Goal: Task Accomplishment & Management: Complete application form

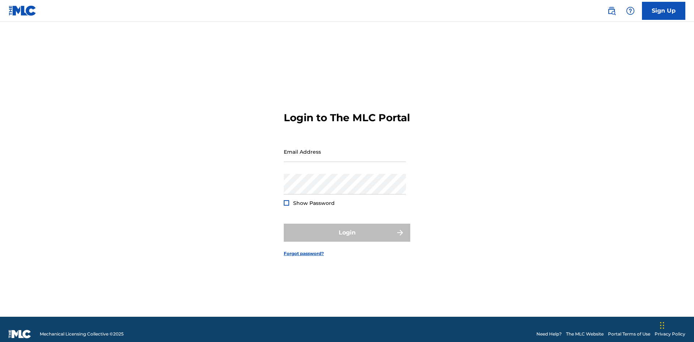
scroll to position [9, 0]
click at [663, 10] on link "Sign Up" at bounding box center [663, 11] width 43 height 18
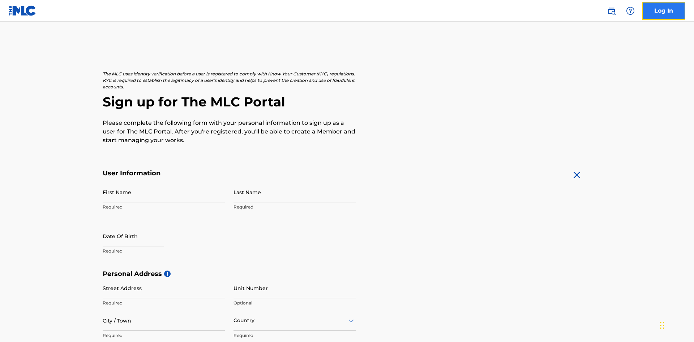
scroll to position [138, 0]
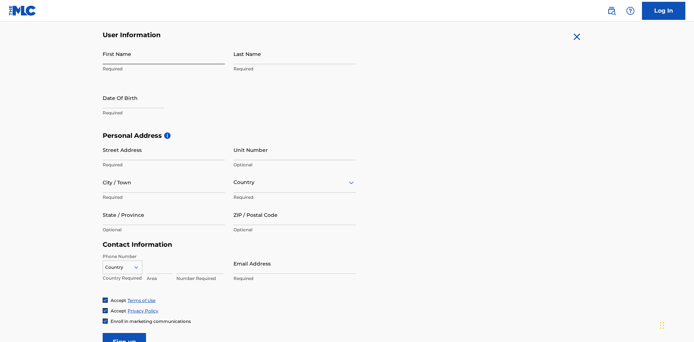
click at [164, 54] on input "First Name" at bounding box center [164, 54] width 122 height 21
type input "[PERSON_NAME]"
click at [294, 54] on input "Last Name" at bounding box center [294, 54] width 122 height 21
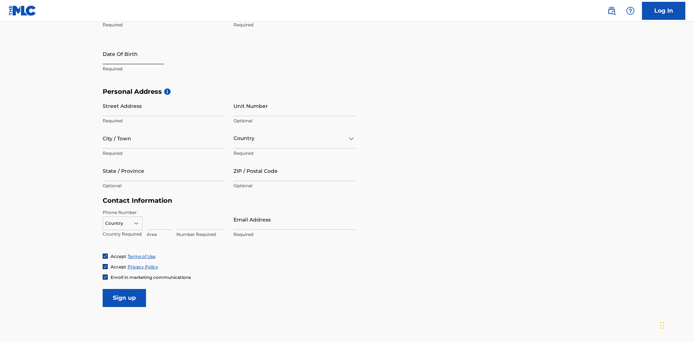
type input "Ribble"
click at [139, 55] on input "text" at bounding box center [133, 54] width 61 height 21
select select "9"
select select "2025"
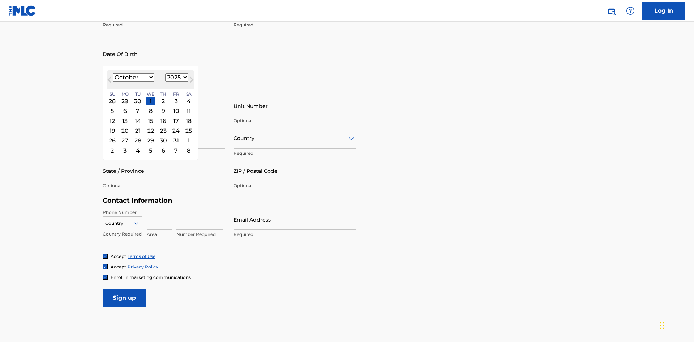
click at [133, 77] on select "January February March April May June July August September October November De…" at bounding box center [134, 77] width 42 height 8
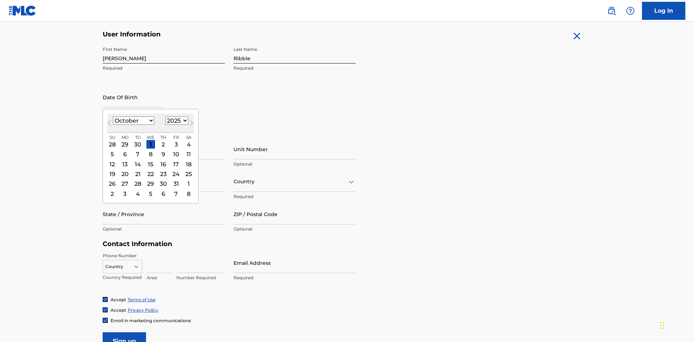
select select "0"
click at [176, 121] on select "1900 1901 1902 1903 1904 1905 1906 1907 1908 1909 1910 1911 1912 1913 1914 1915…" at bounding box center [176, 121] width 23 height 8
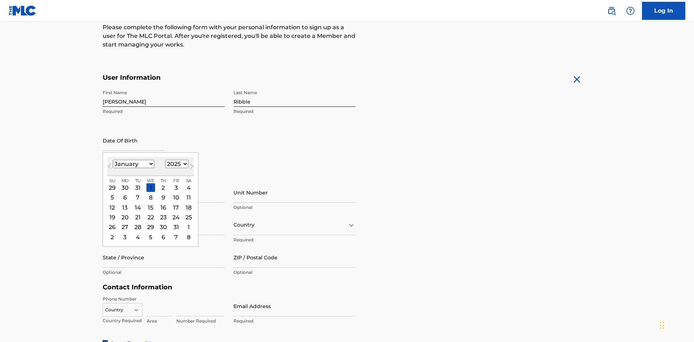
select select "1985"
click at [176, 164] on select "1900 1901 1902 1903 1904 1905 1906 1907 1908 1909 1910 1911 1912 1913 1914 1915…" at bounding box center [176, 164] width 23 height 8
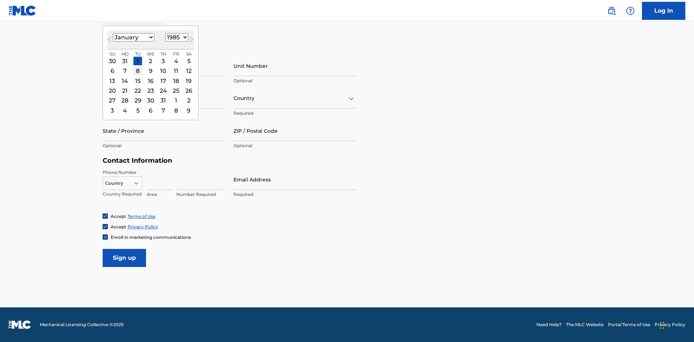
click at [137, 71] on div "8" at bounding box center [137, 71] width 9 height 9
type input "January 8 1985"
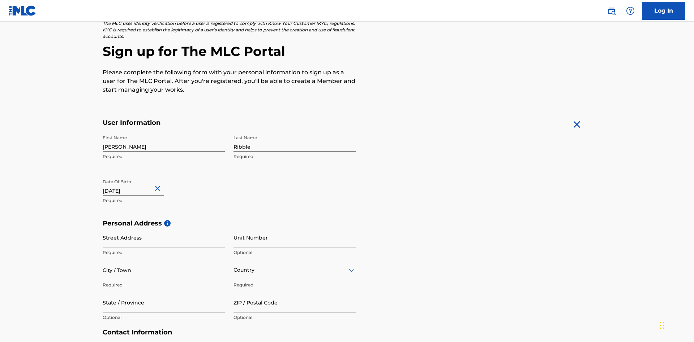
scroll to position [223, 0]
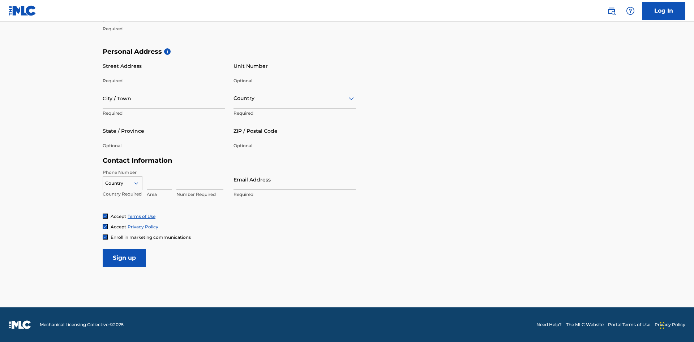
click at [164, 66] on input "Street Address" at bounding box center [164, 66] width 122 height 21
type input "9909 Elks Run Rd"
click at [164, 98] on input "City / Town" at bounding box center [164, 98] width 122 height 21
type input "Roseville"
click at [234, 98] on input "text" at bounding box center [233, 99] width 1 height 8
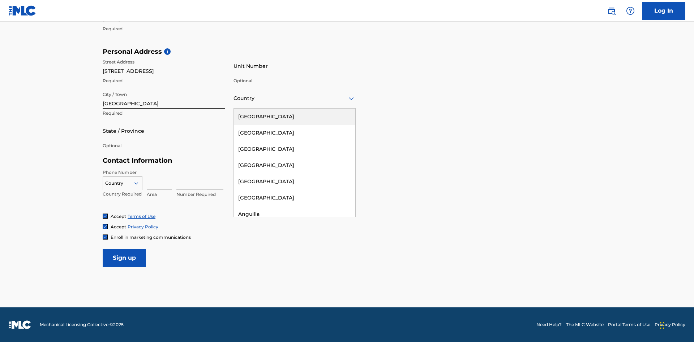
click at [294, 117] on div "United States" at bounding box center [294, 117] width 121 height 16
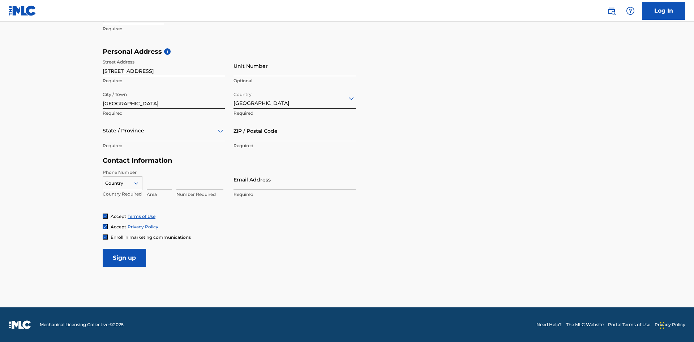
click at [164, 131] on div at bounding box center [164, 130] width 122 height 9
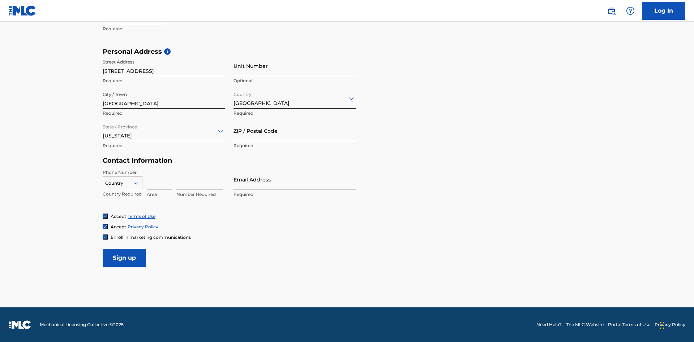
click at [294, 131] on input "ZIP / Postal Code" at bounding box center [294, 131] width 122 height 21
type input "43777"
click at [139, 183] on icon at bounding box center [136, 183] width 7 height 7
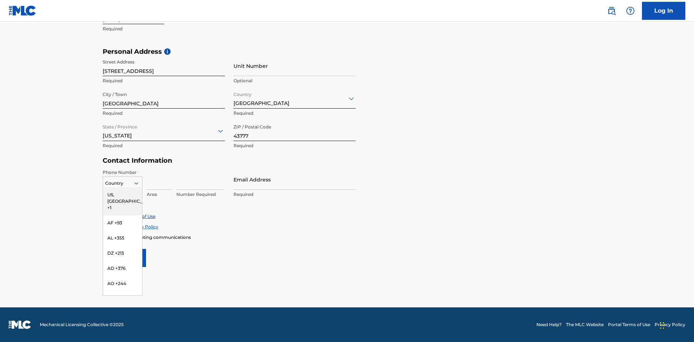
click at [122, 195] on div "US, CA +1" at bounding box center [122, 201] width 39 height 28
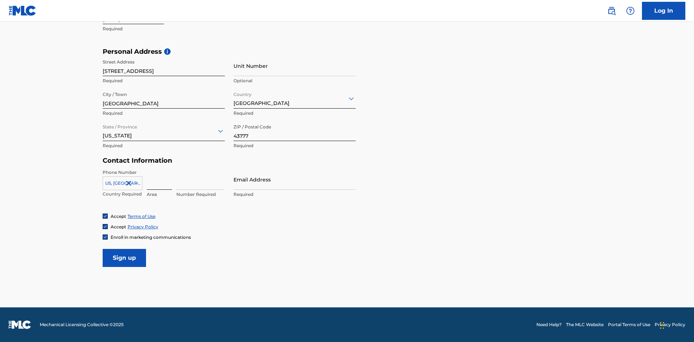
click at [159, 180] on input at bounding box center [159, 179] width 25 height 21
type input "740"
click at [200, 180] on input at bounding box center [199, 179] width 47 height 21
type input "8086351"
click at [294, 180] on input "Email Address" at bounding box center [294, 179] width 122 height 21
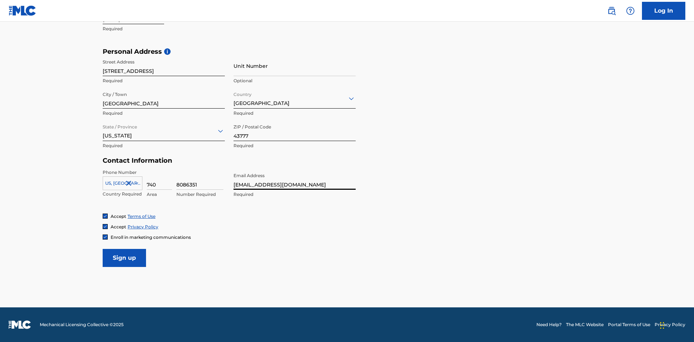
scroll to position [0, 17]
type input "[EMAIL_ADDRESS][DOMAIN_NAME]"
click at [124, 258] on input "Sign up" at bounding box center [124, 258] width 43 height 18
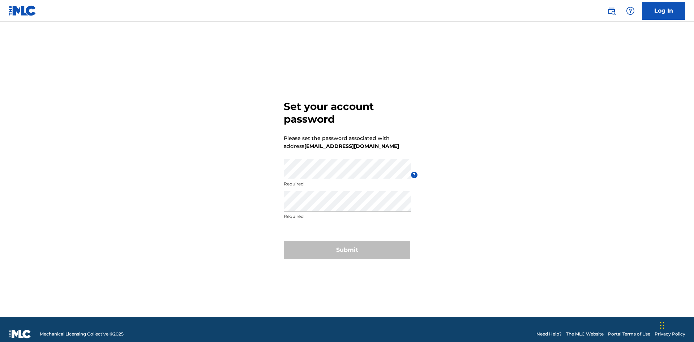
scroll to position [9, 0]
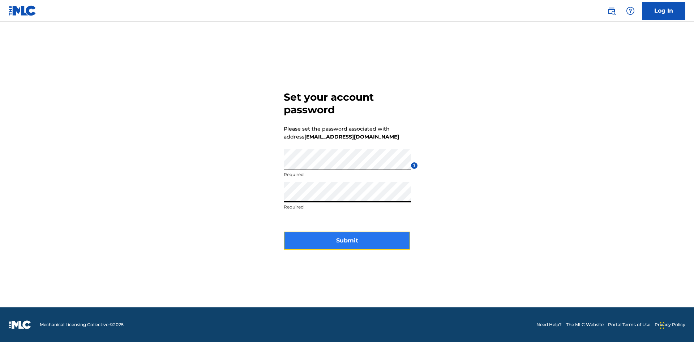
click at [347, 245] on button "Submit" at bounding box center [347, 241] width 126 height 18
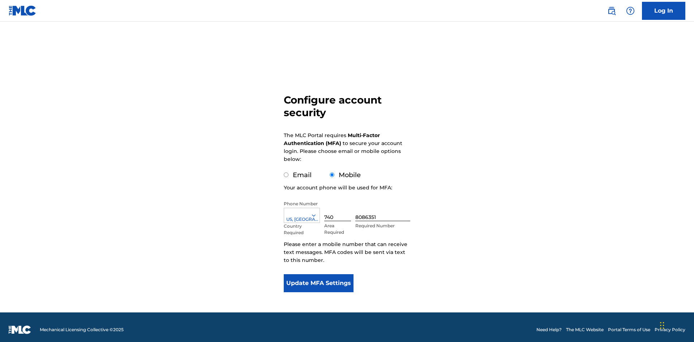
scroll to position [7, 0]
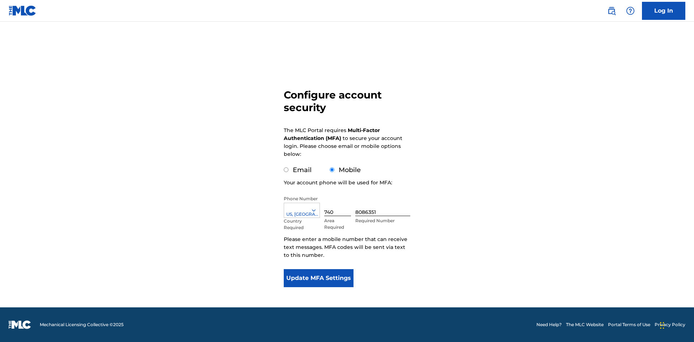
click at [286, 170] on input "Email" at bounding box center [286, 170] width 5 height 5
radio input "true"
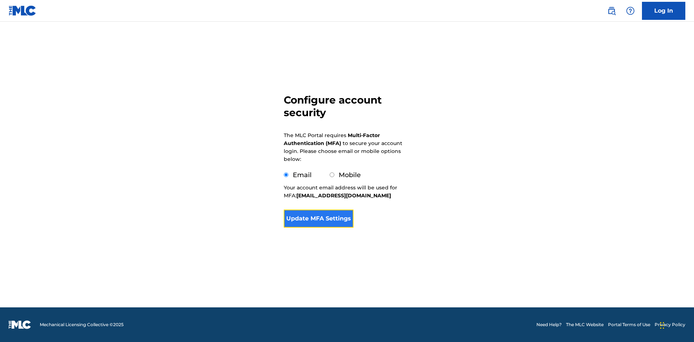
click at [318, 221] on button "Update MFA Settings" at bounding box center [319, 219] width 70 height 18
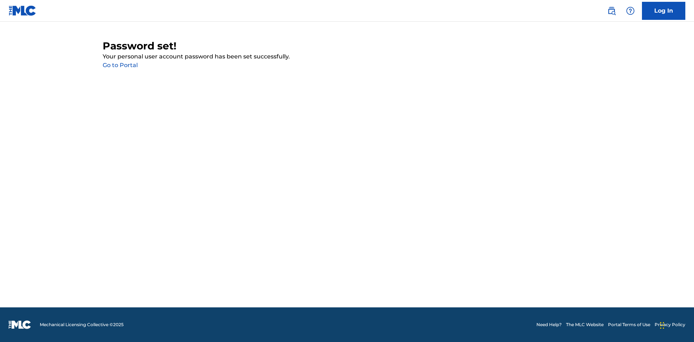
click at [120, 65] on link "Go to Portal" at bounding box center [120, 65] width 35 height 7
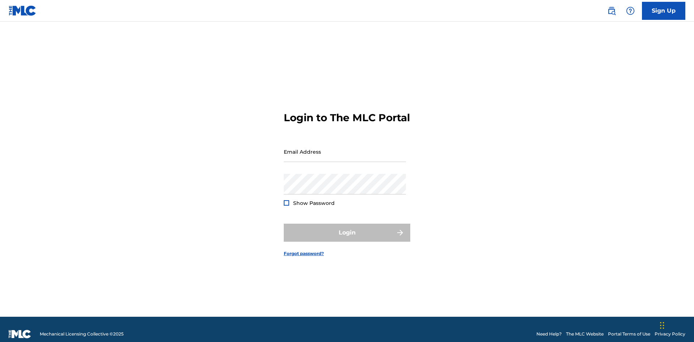
scroll to position [9, 0]
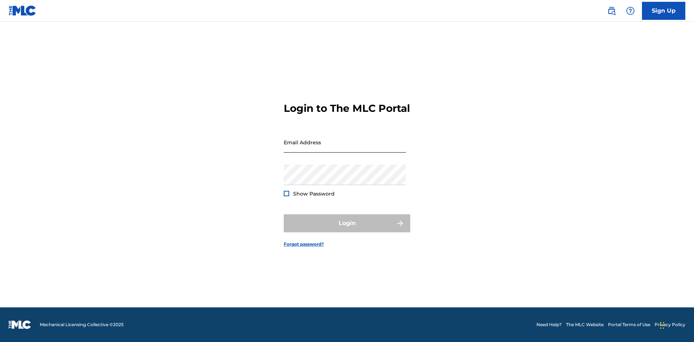
click at [345, 148] on input "Email Address" at bounding box center [345, 142] width 122 height 21
type input "[EMAIL_ADDRESS][DOMAIN_NAME]"
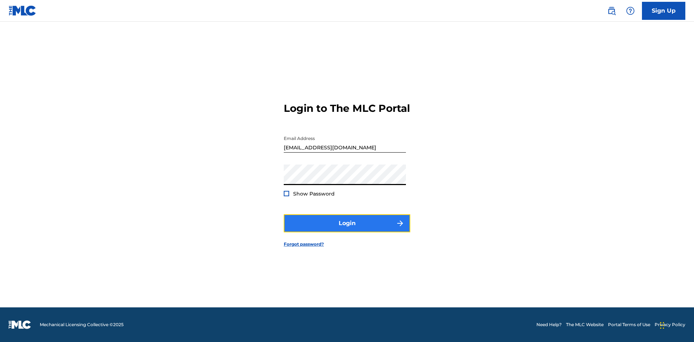
click at [347, 230] on button "Login" at bounding box center [347, 224] width 126 height 18
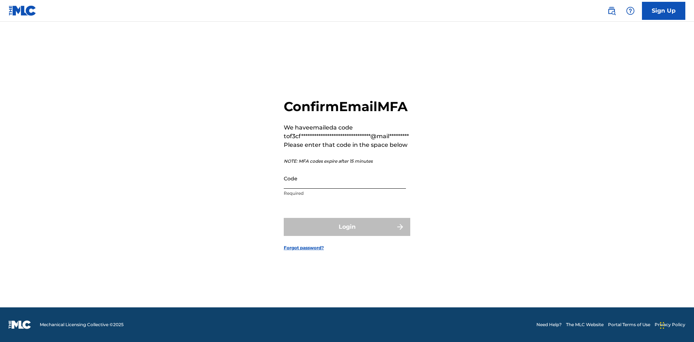
click at [345, 186] on input "Code" at bounding box center [345, 178] width 122 height 21
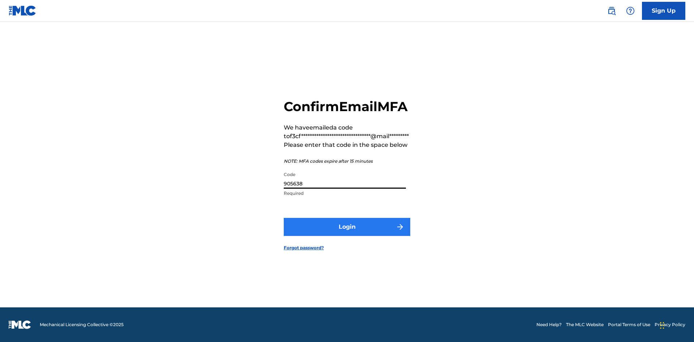
type input "905638"
click at [347, 235] on button "Login" at bounding box center [347, 227] width 126 height 18
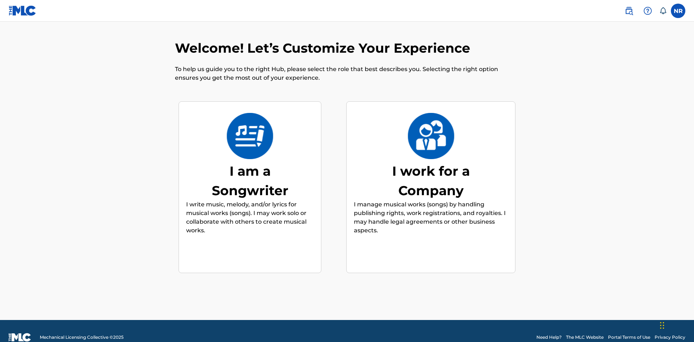
scroll to position [13, 0]
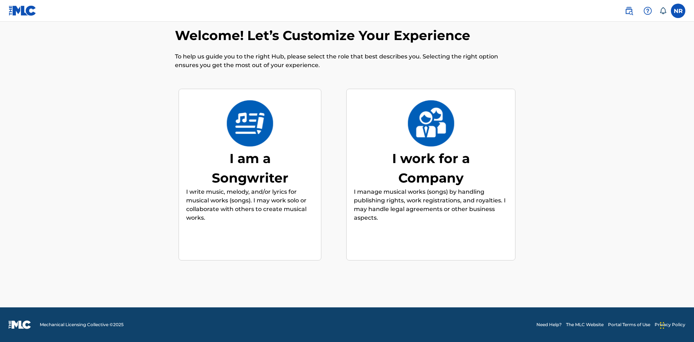
click at [250, 168] on div "I am a Songwriter" at bounding box center [250, 168] width 108 height 39
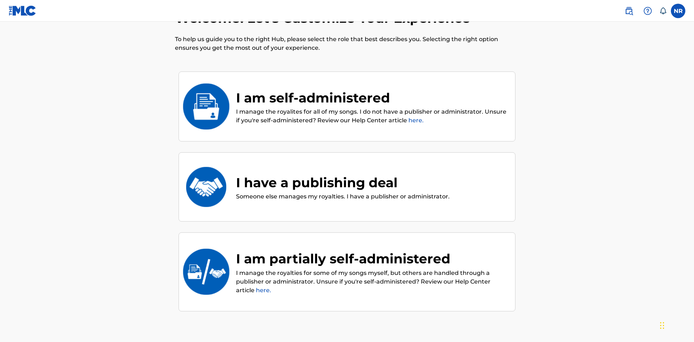
scroll to position [33, 0]
